Goal: Task Accomplishment & Management: Use online tool/utility

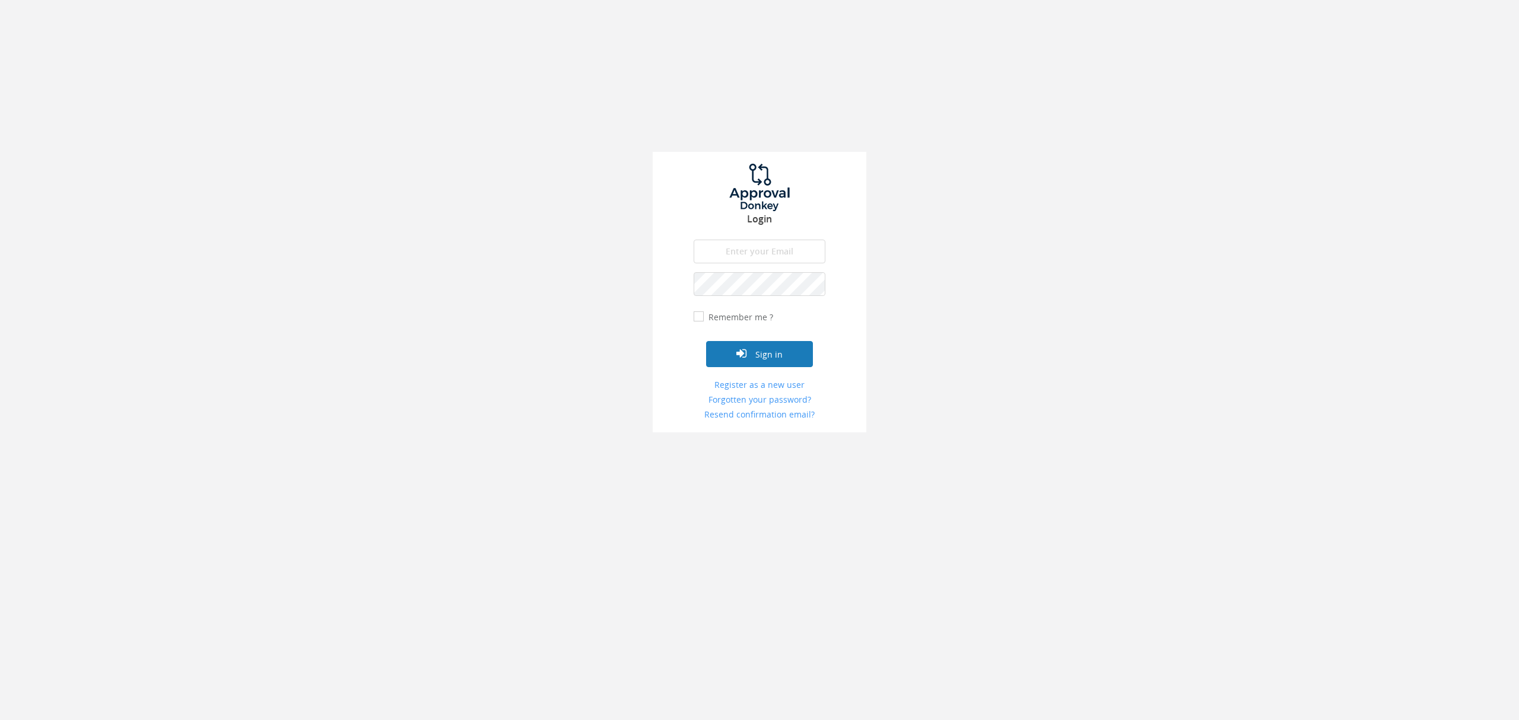
type input "[EMAIL_ADDRESS][DOMAIN_NAME]"
click at [757, 349] on button "Sign in" at bounding box center [759, 354] width 107 height 26
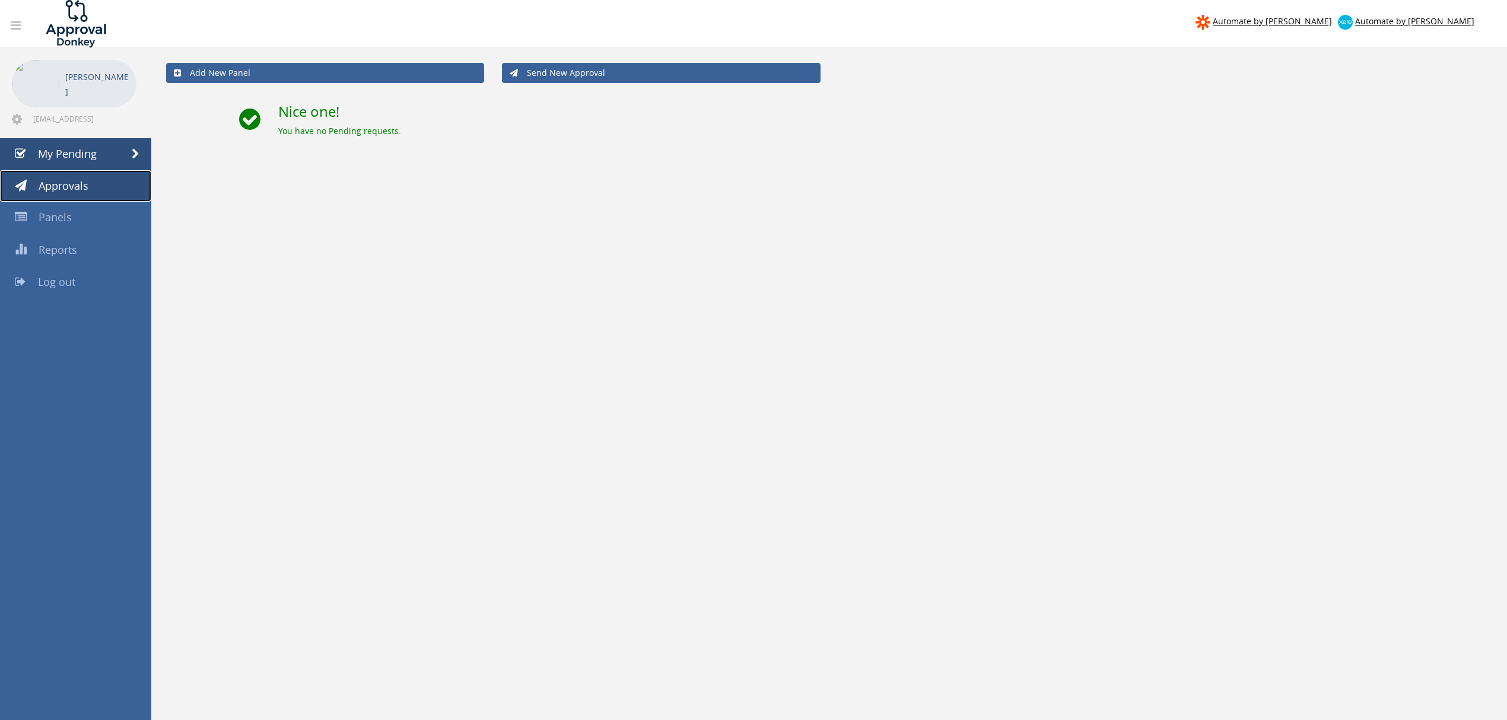
click at [97, 181] on link "Approvals" at bounding box center [75, 186] width 151 height 32
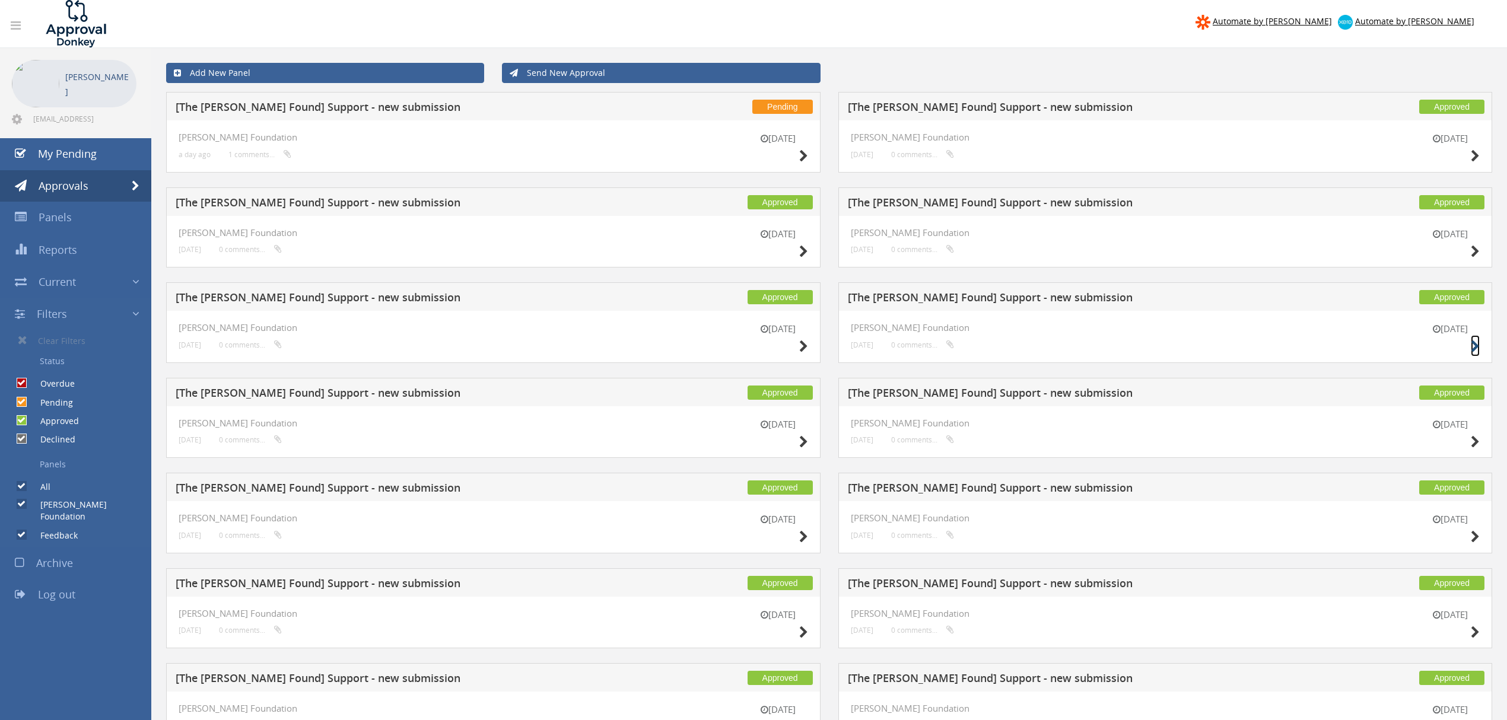
click at [1472, 342] on icon at bounding box center [1475, 347] width 9 height 12
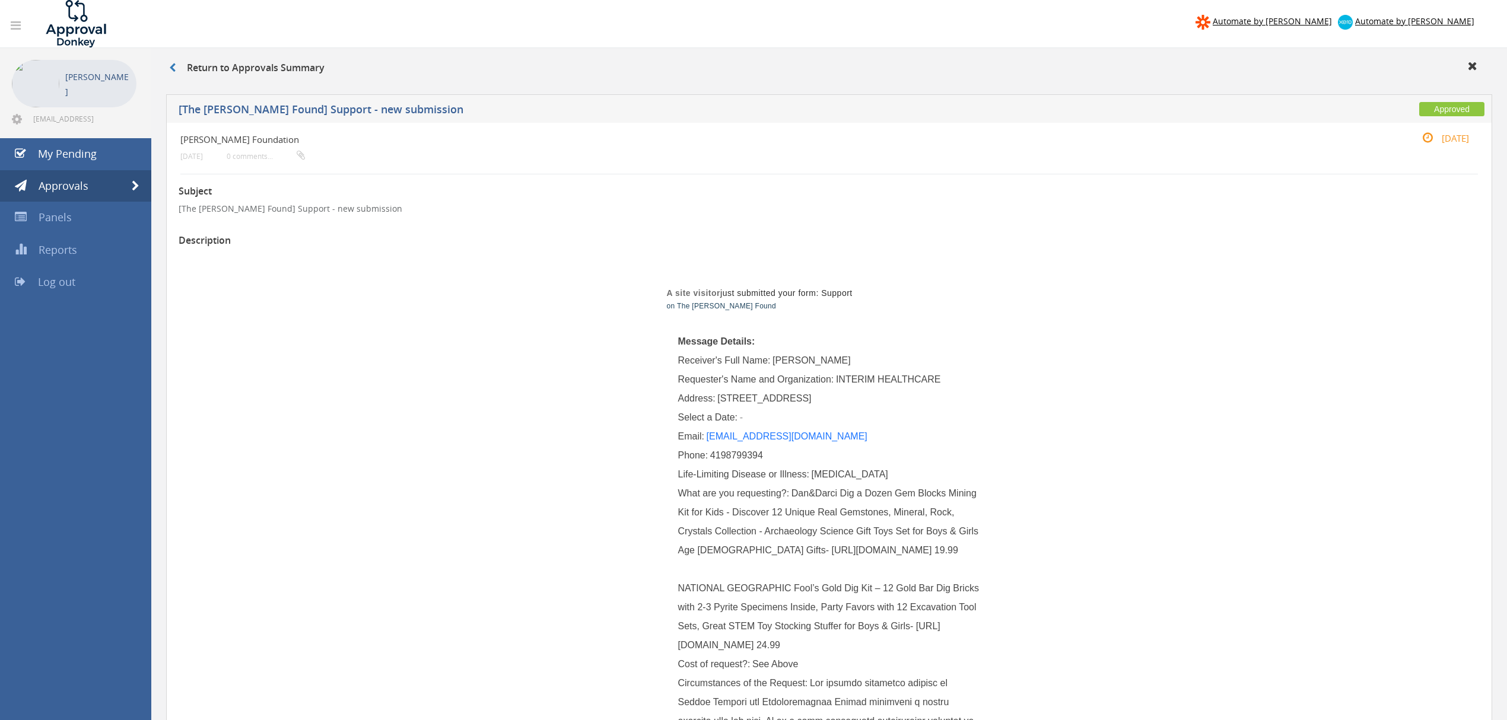
click at [681, 552] on span "Dan&Darci Dig a Dozen Gem Blocks Mining Kit for Kids - Discover 12 Unique Real …" at bounding box center [830, 569] width 304 height 162
drag, startPoint x: 745, startPoint y: 548, endPoint x: 839, endPoint y: 551, distance: 93.8
click at [839, 551] on span "Dan&Darci Dig a Dozen Gem Blocks Mining Kit for Kids - Discover 12 Unique Real …" at bounding box center [830, 569] width 304 height 162
copy span "https://a.co/d/8drB6U0"
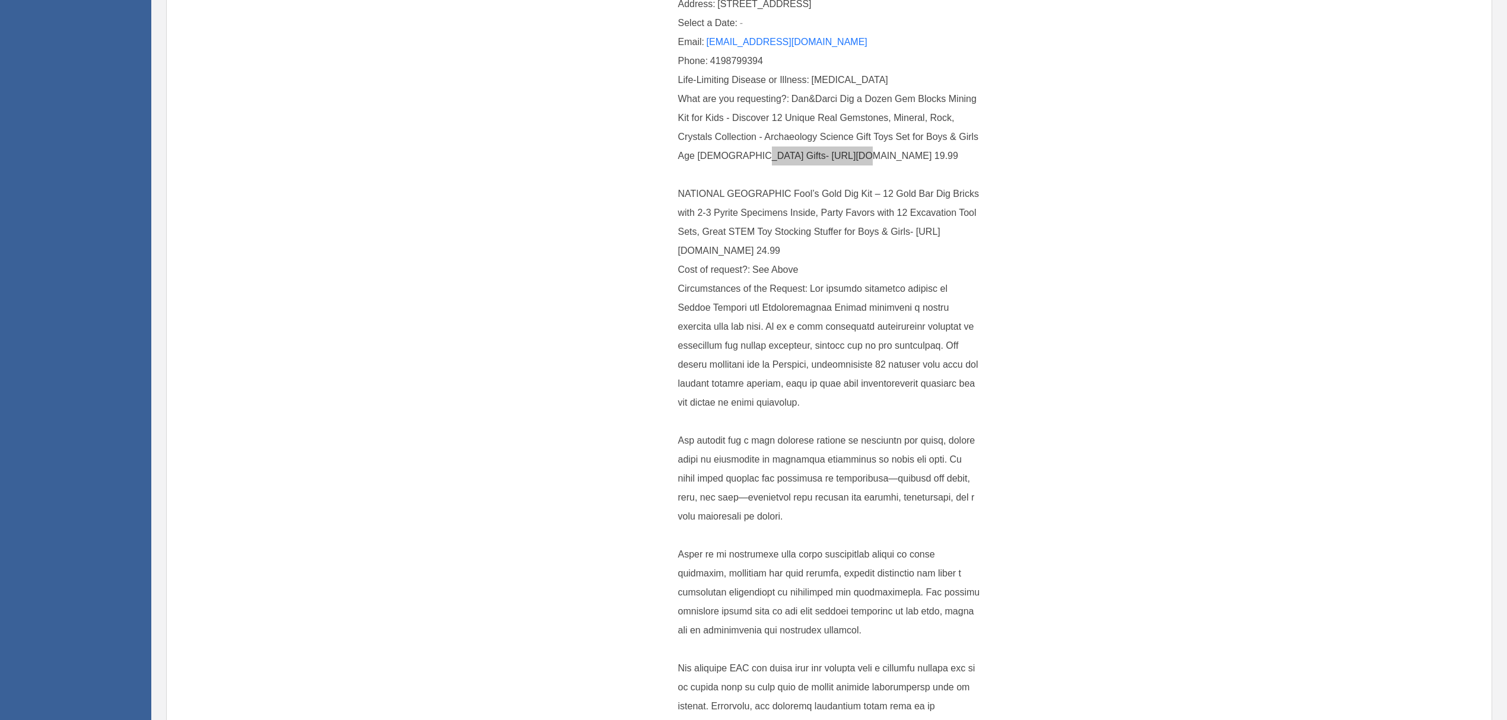
scroll to position [395, 0]
drag, startPoint x: 777, startPoint y: 249, endPoint x: 680, endPoint y: 252, distance: 97.3
click at [680, 252] on span "Dan&Darci Dig a Dozen Gem Blocks Mining Kit for Kids - Discover 12 Unique Real …" at bounding box center [830, 174] width 304 height 162
copy span "https://a.co/d/7nOW5tO"
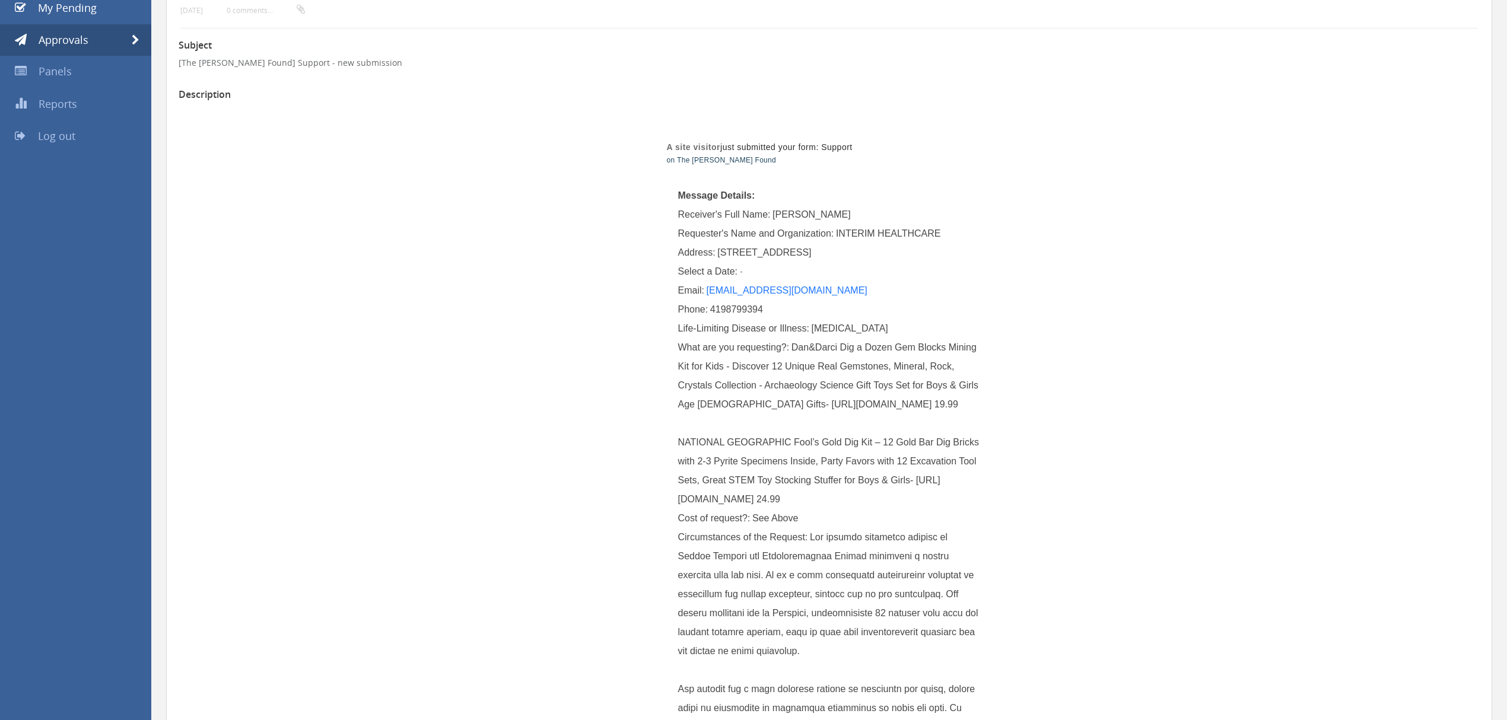
scroll to position [0, 0]
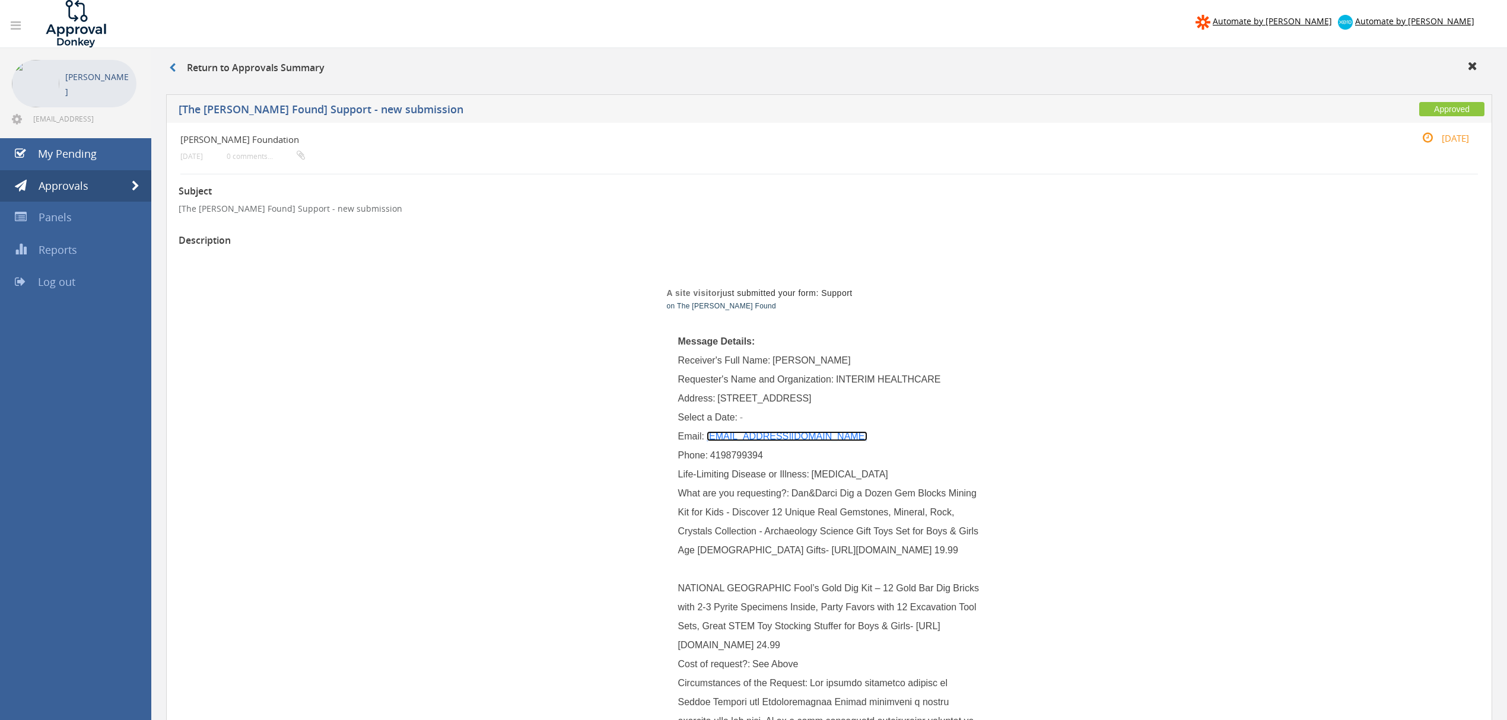
click at [790, 435] on link "[EMAIL_ADDRESS][DOMAIN_NAME]" at bounding box center [787, 436] width 161 height 10
click at [129, 182] on link "Approvals" at bounding box center [75, 186] width 151 height 32
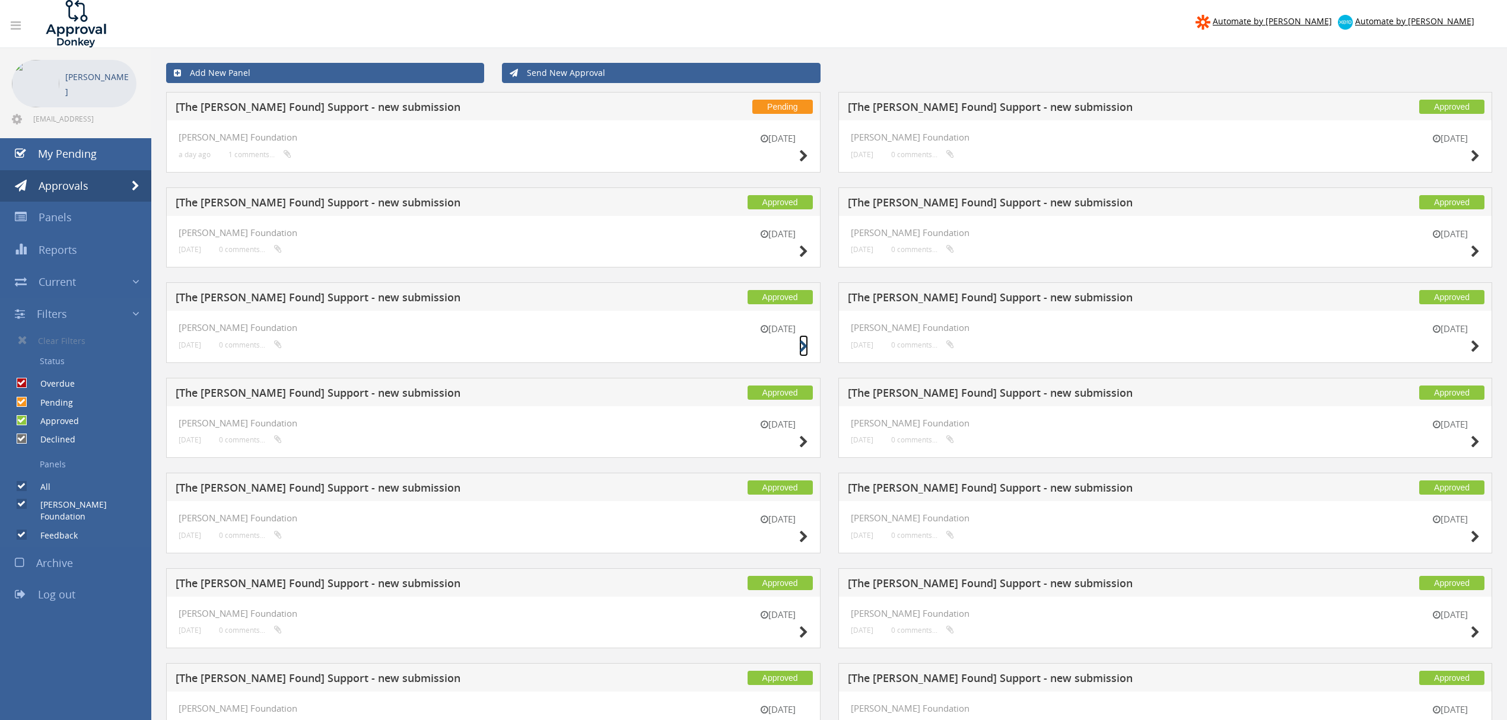
click at [800, 349] on icon at bounding box center [803, 347] width 9 height 12
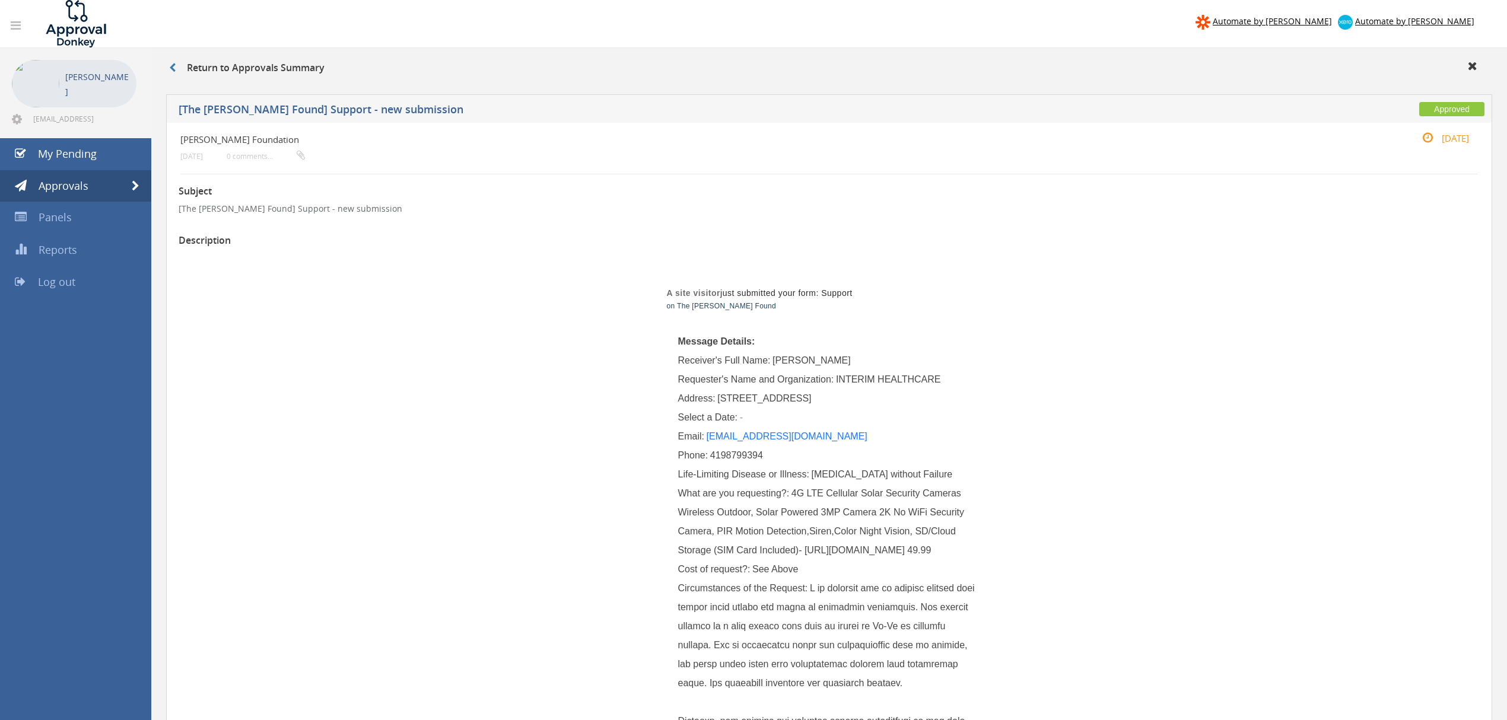
click at [852, 555] on span "4G LTE Cellular Solar Security Cameras Wireless Outdoor, Solar Powered 3MP Came…" at bounding box center [822, 521] width 289 height 67
drag, startPoint x: 898, startPoint y: 568, endPoint x: 806, endPoint y: 571, distance: 92.6
click at [806, 555] on span "4G LTE Cellular Solar Security Cameras Wireless Outdoor, Solar Powered 3MP Came…" at bounding box center [822, 521] width 289 height 67
copy span "https://a.co/d/1uPkaJL"
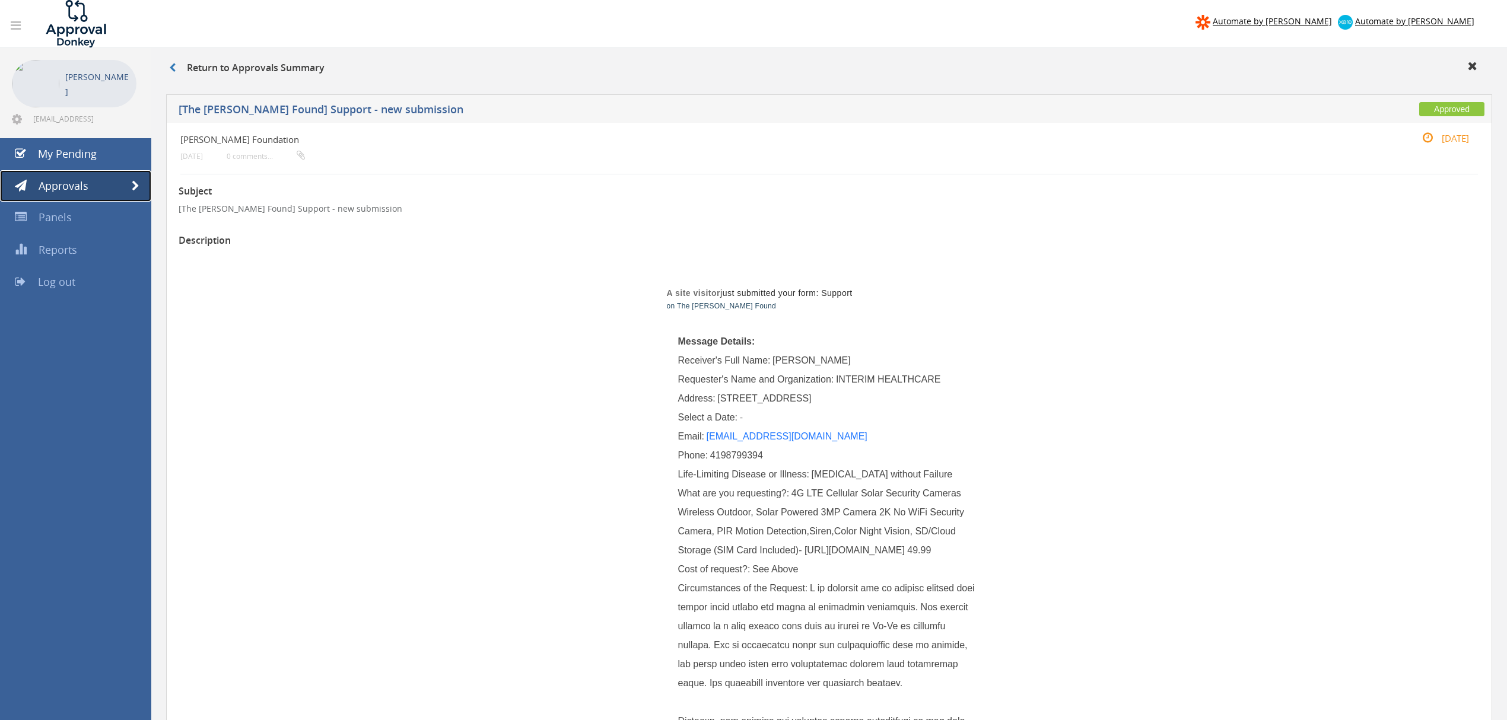
click at [136, 186] on span at bounding box center [136, 186] width 8 height 11
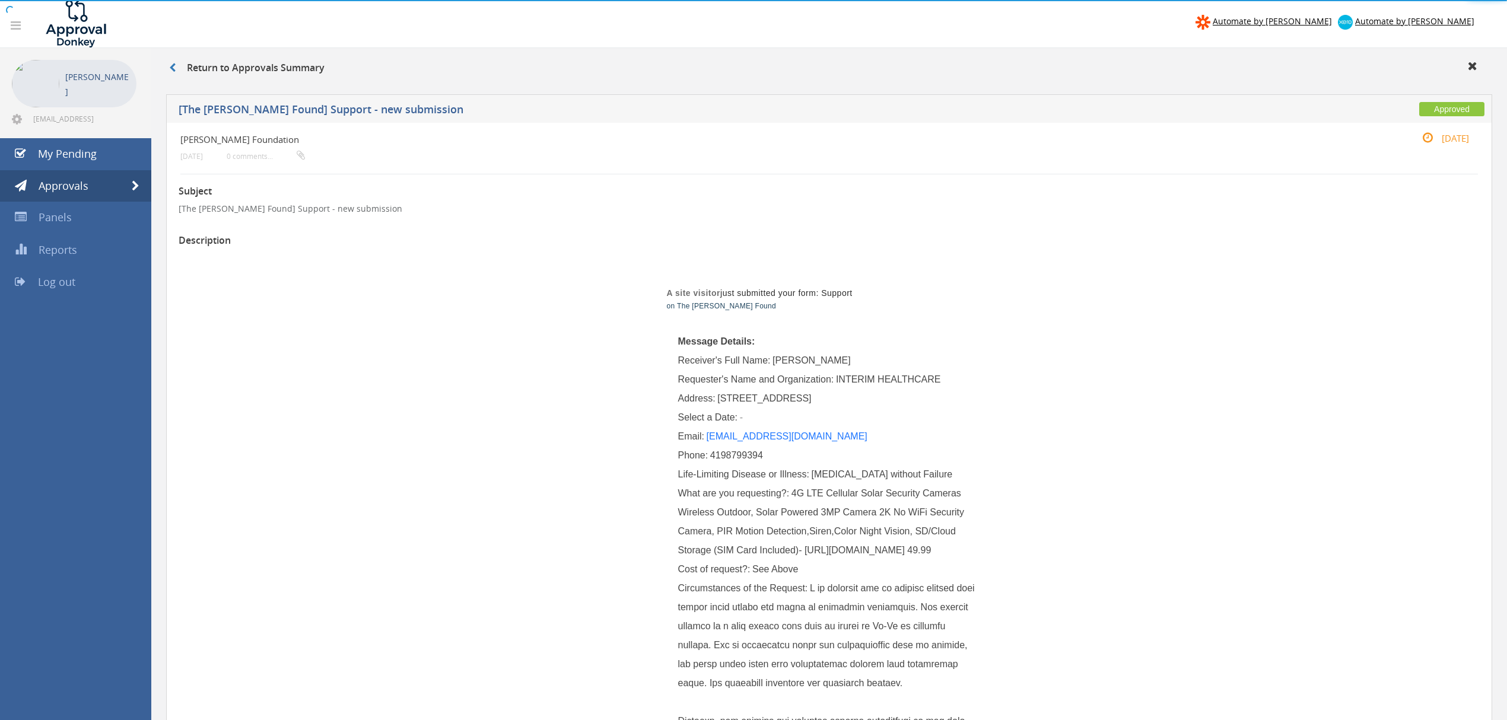
scroll to position [0, 8]
